Goal: Find specific page/section: Find specific page/section

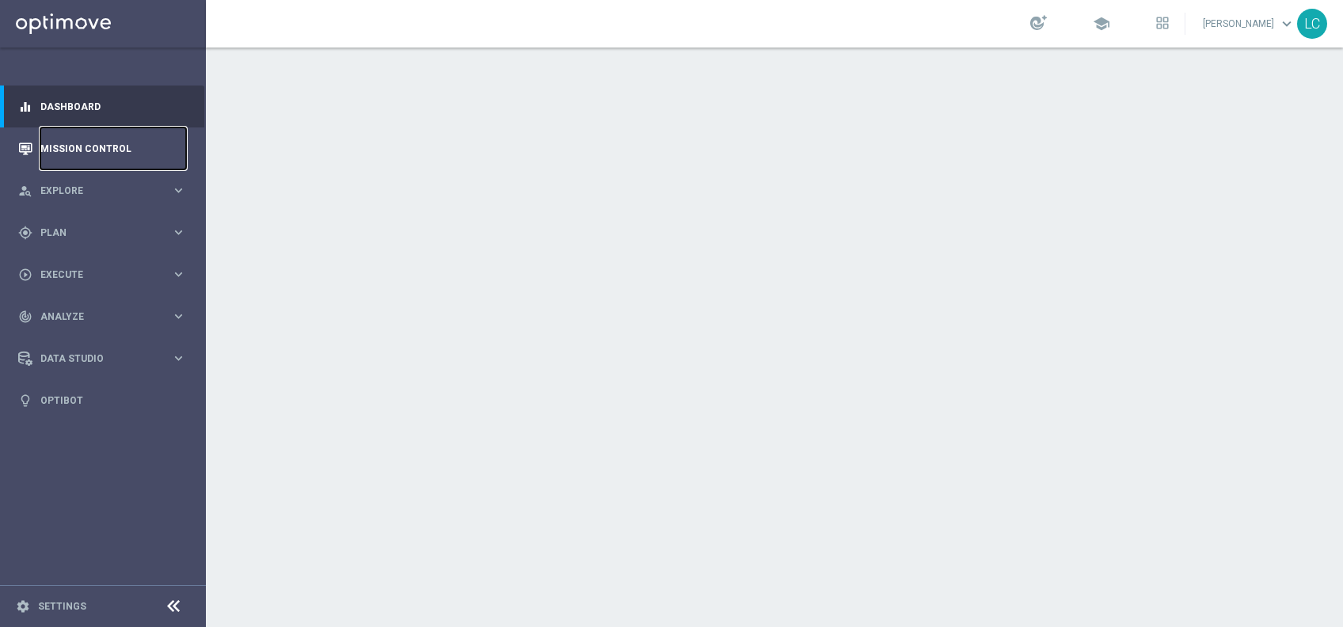
click at [76, 157] on link "Mission Control" at bounding box center [113, 148] width 146 height 42
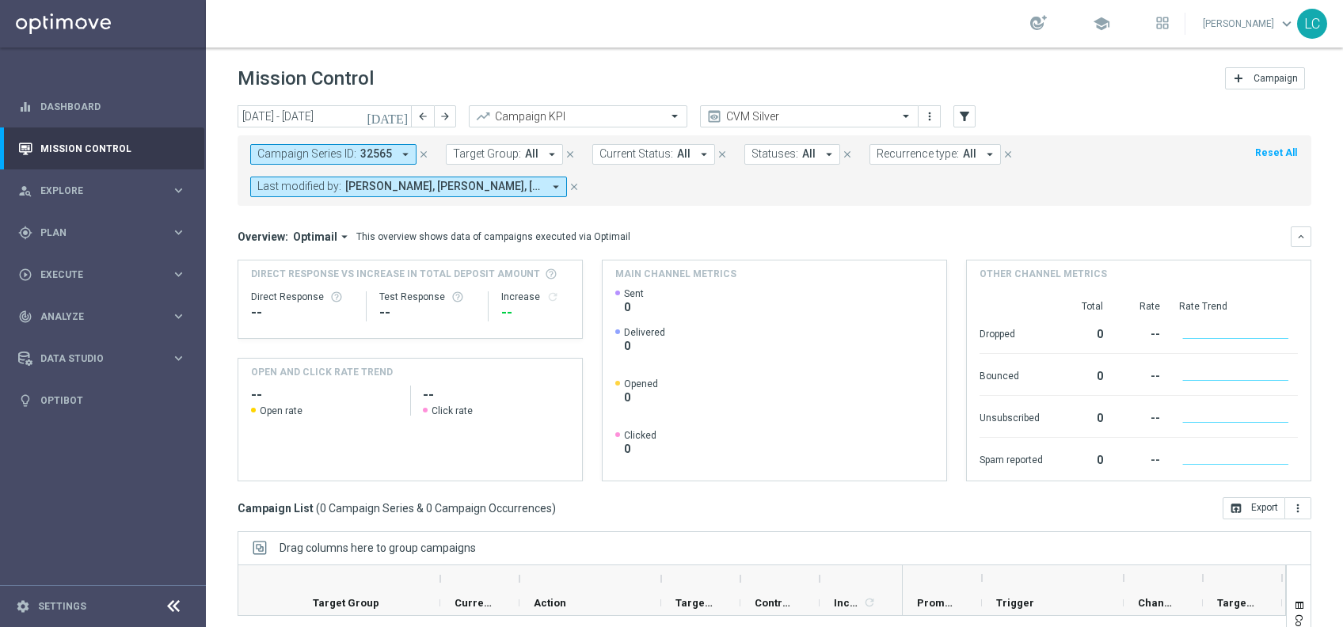
click at [424, 151] on icon "close" at bounding box center [423, 154] width 11 height 11
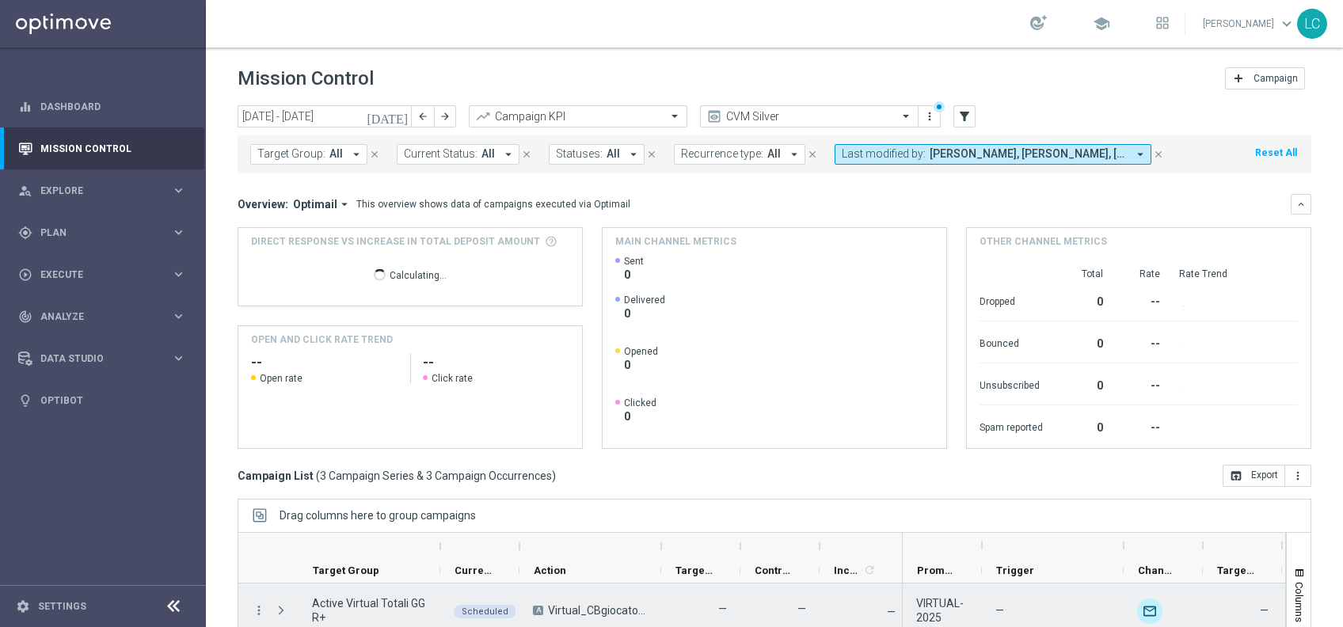
scroll to position [164, 0]
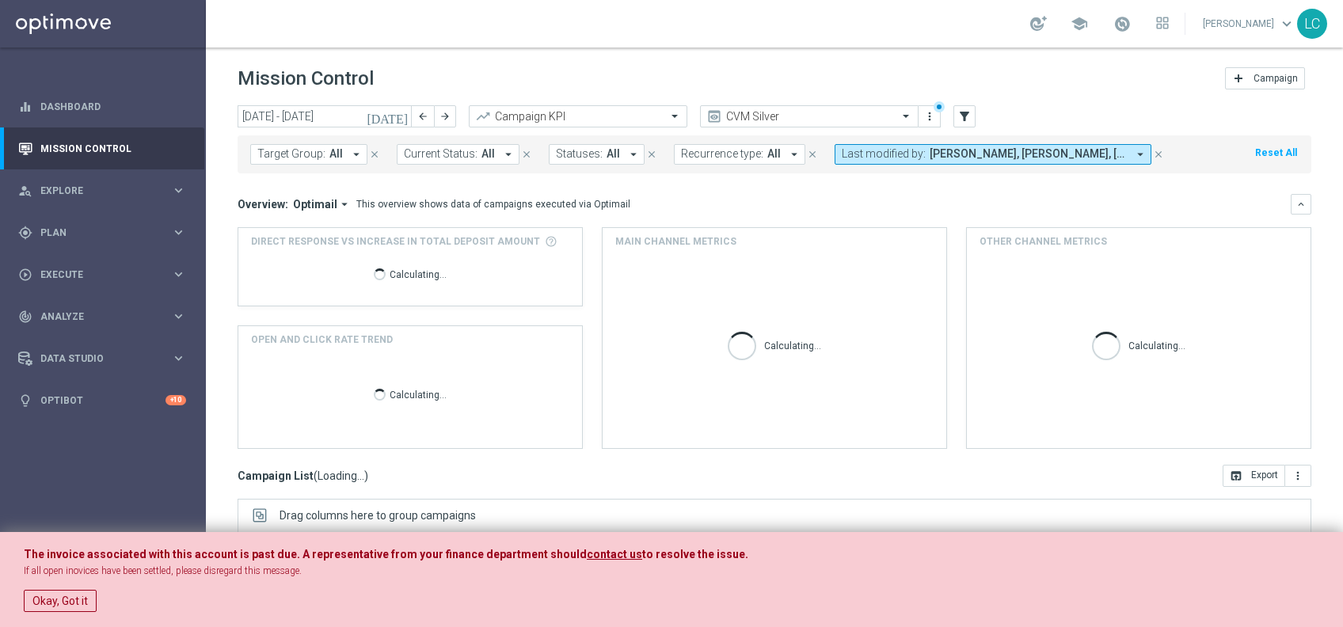
click at [59, 584] on div "Okay, Got it" at bounding box center [60, 597] width 73 height 30
click at [63, 596] on button "Okay, Got it" at bounding box center [60, 601] width 73 height 22
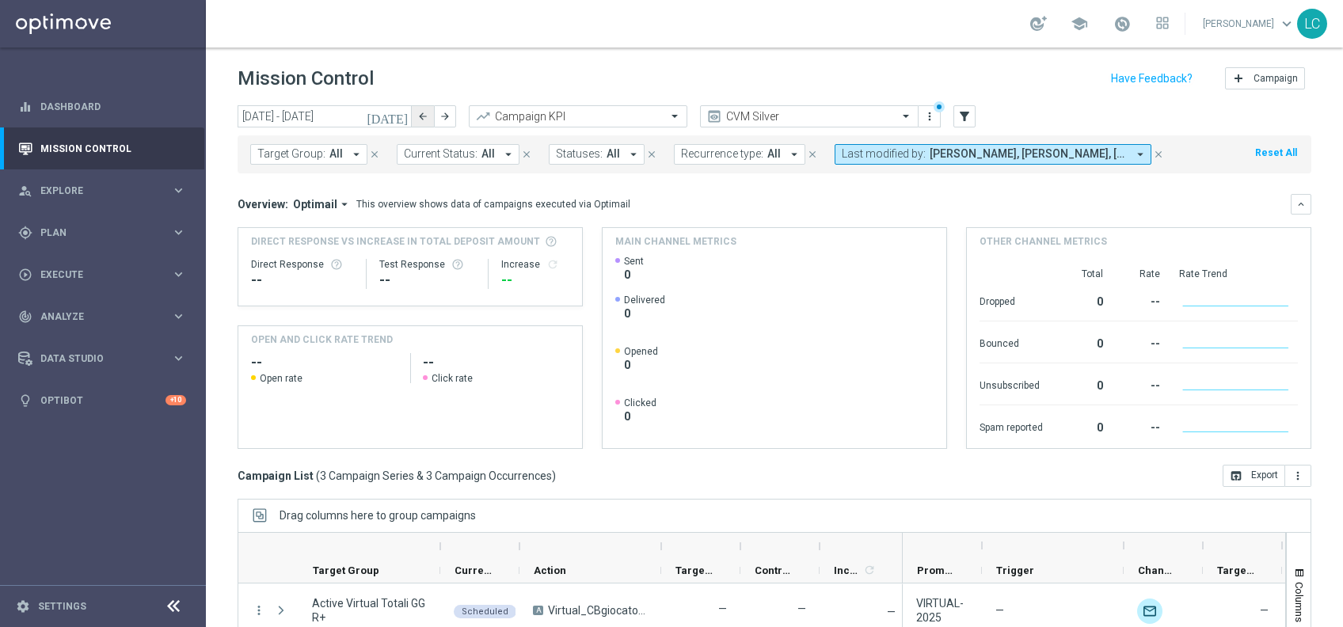
click at [420, 118] on icon "arrow_back" at bounding box center [422, 116] width 11 height 11
type input "[DATE] - [DATE]"
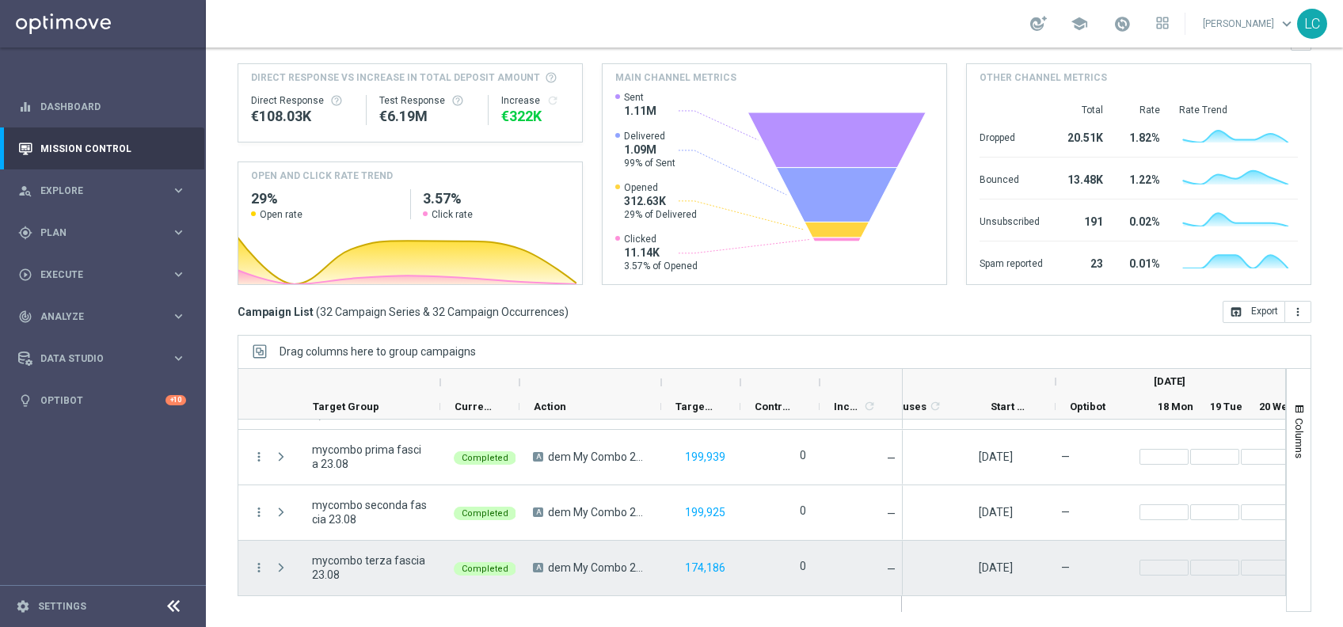
scroll to position [0, 1039]
